Goal: Task Accomplishment & Management: Complete application form

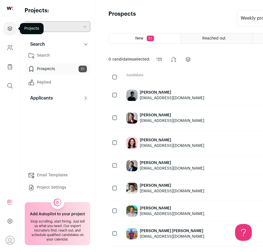
click at [9, 26] on icon "Projects" at bounding box center [10, 28] width 6 height 7
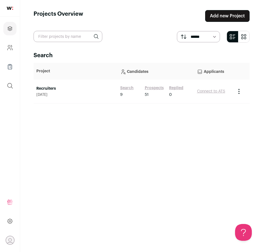
click at [219, 13] on link "Add new Project" at bounding box center [228, 16] width 45 height 12
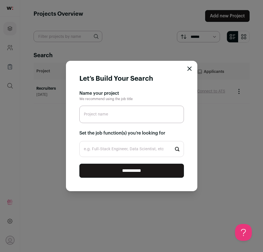
click at [188, 71] on form "**********" at bounding box center [132, 126] width 132 height 130
click at [189, 70] on icon "Close modal" at bounding box center [190, 68] width 4 height 4
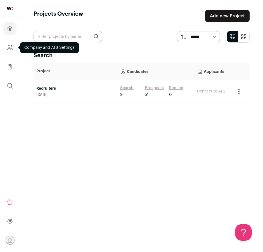
click at [10, 48] on icon "Company and ATS Settings" at bounding box center [10, 47] width 6 height 7
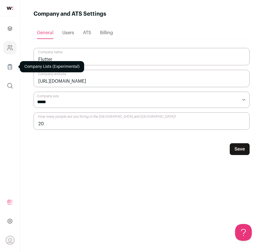
click at [9, 66] on icon "Company Lists" at bounding box center [10, 66] width 6 height 7
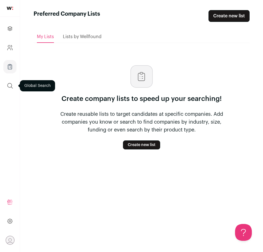
click at [9, 85] on icon "submit" at bounding box center [10, 85] width 7 height 7
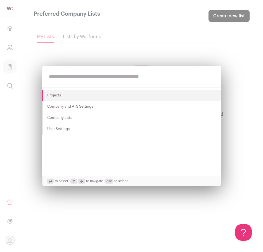
click at [118, 41] on div "Projects Company and ATS Settings Company Lists User Settings to select to navi…" at bounding box center [131, 126] width 263 height 252
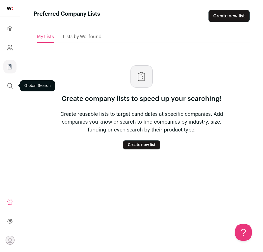
click at [11, 81] on button "submit" at bounding box center [9, 85] width 13 height 13
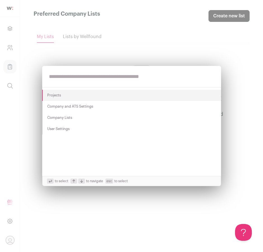
click at [88, 31] on div "Projects Company and ATS Settings Company Lists User Settings to select to navi…" at bounding box center [131, 126] width 263 height 252
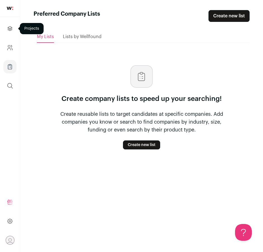
click at [8, 32] on icon "Projects" at bounding box center [10, 28] width 6 height 7
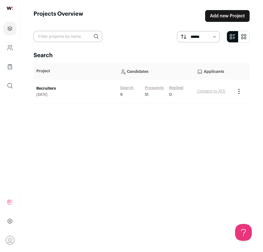
click at [238, 15] on link "Add new Project" at bounding box center [228, 16] width 45 height 12
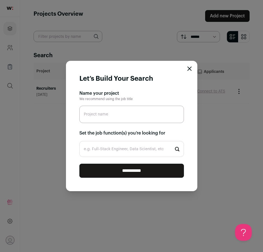
click at [137, 115] on input "Project name" at bounding box center [132, 114] width 105 height 17
type input "y"
type input "ted"
click at [136, 143] on input "e.g. Full-Stack Engineer, Data Scientist, etc" at bounding box center [132, 149] width 105 height 16
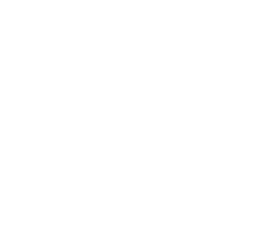
type input "full"
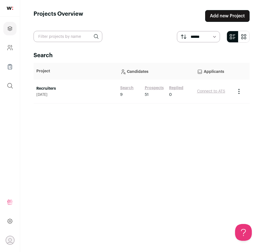
click at [231, 8] on main "Projects Overview Add new Project ****** ******* Search Project Candidates Appl…" at bounding box center [141, 126] width 243 height 252
click at [230, 17] on link "Add new Project" at bounding box center [228, 16] width 45 height 12
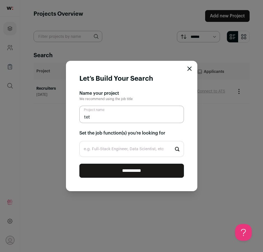
type input "tet"
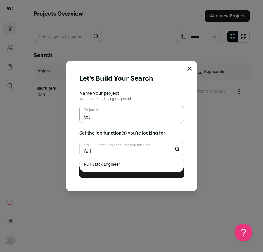
type input "full"
click at [129, 166] on li "Full-Stack Engineer" at bounding box center [132, 164] width 104 height 15
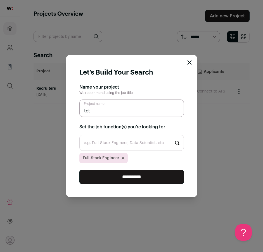
click at [130, 175] on input "**********" at bounding box center [132, 177] width 105 height 14
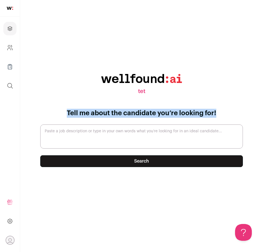
drag, startPoint x: 67, startPoint y: 111, endPoint x: 218, endPoint y: 113, distance: 150.4
click at [218, 113] on p "Tell me about the candidate you’re looking for!" at bounding box center [141, 113] width 203 height 9
